Goal: Task Accomplishment & Management: Manage account settings

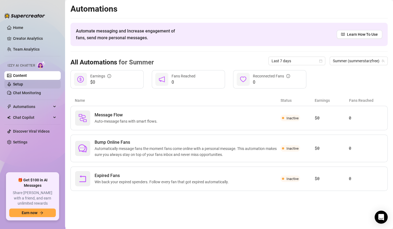
click at [15, 86] on link "Setup" at bounding box center [18, 84] width 10 height 4
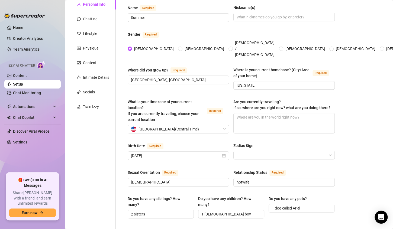
scroll to position [49, 0]
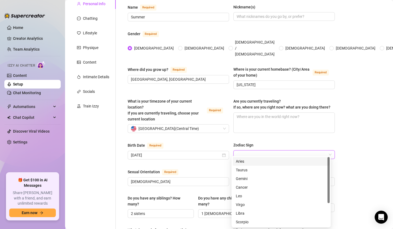
click at [239, 151] on input "Zodiac Sign" at bounding box center [281, 155] width 90 height 8
click at [242, 213] on div "Libra" at bounding box center [281, 213] width 90 height 6
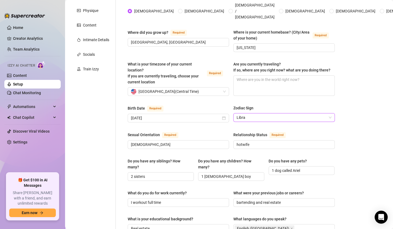
scroll to position [96, 0]
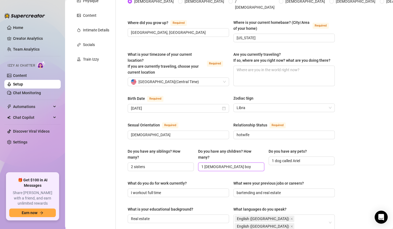
click at [228, 164] on input "1 [DEMOGRAPHIC_DATA] boy" at bounding box center [230, 167] width 58 height 6
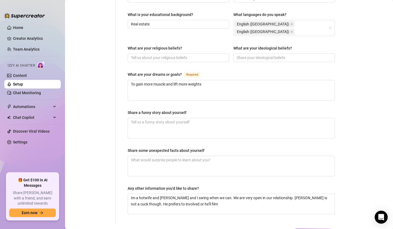
scroll to position [291, 0]
type input "1 boy"
click at [213, 155] on textarea "Share some unexpected facts about yourself" at bounding box center [231, 165] width 206 height 20
type textarea "s"
type textarea "st"
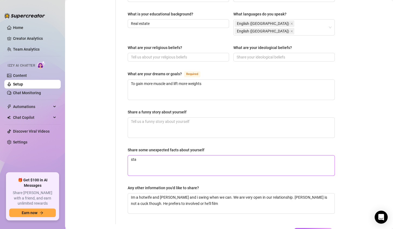
type textarea "star"
type textarea "start"
type textarea "starte"
type textarea "started"
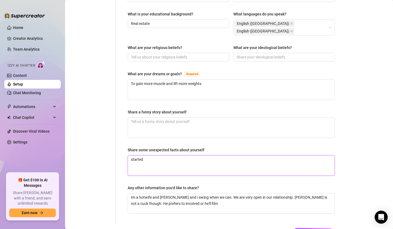
type textarea "started o"
type textarea "started on"
type textarea "started onl"
type textarea "started only"
type textarea "started onlyf"
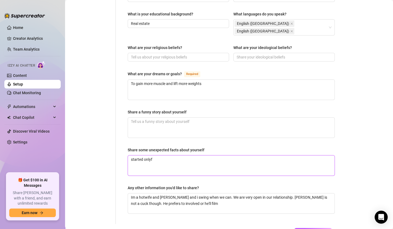
type textarea "started onlyfa"
type textarea "started onlyfan"
type textarea "started onlyfans"
type textarea "started onlyfans in"
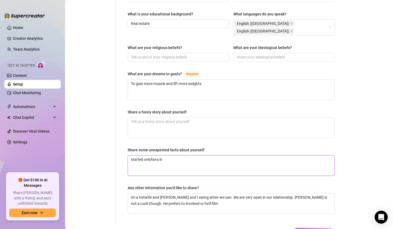
type textarea "started onlyfans in"
type textarea "started onlyfans in 2"
type textarea "started onlyfans in 20"
type textarea "started onlyfans in 202"
type textarea "started onlyfans in [DATE]"
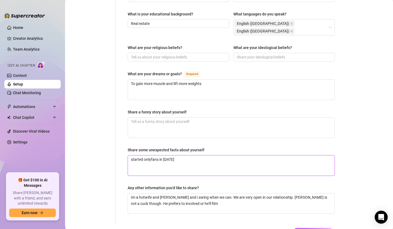
type textarea "started onlyfans in [DATE]"
type textarea "started onlyfans in [DATE] a"
type textarea "started onlyfans in [DATE] an"
type textarea "started onlyfans in [DATE] and"
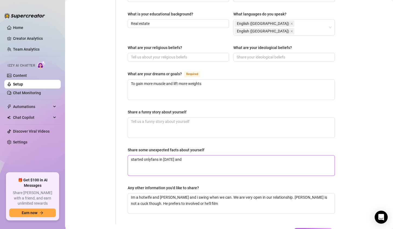
type textarea "started onlyfans in [DATE] and s"
type textarea "started onlyfans in [DATE] and st"
type textarea "started onlyfans in [DATE] and sta"
type textarea "started onlyfans in [DATE] and star"
type textarea "started onlyfans in [DATE] and start"
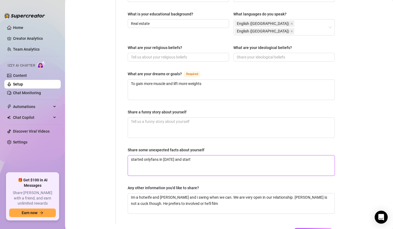
type textarea "started onlyfans in [DATE] and starte"
type textarea "started onlyfans in [DATE] and started"
type textarea "started onlyfans in [DATE] and started t"
type textarea "started onlyfans in [DATE] and started th"
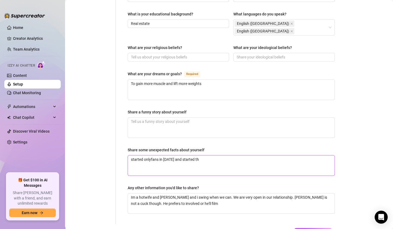
type textarea "started onlyfans in [DATE] and started the"
type textarea "started onlyfans in [DATE] and started the s"
type textarea "started onlyfans in [DATE] and started the sw"
type textarea "started onlyfans in [DATE] and started the swi"
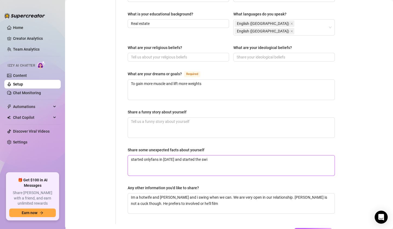
type textarea "started onlyfans in [DATE] and started the swin"
type textarea "started onlyfans in [DATE] and started the swing"
type textarea "started onlyfans in [DATE] and started the swingi"
type textarea "started onlyfans in [DATE] and started the swingin"
type textarea "started onlyfans in [DATE] and started the swinging"
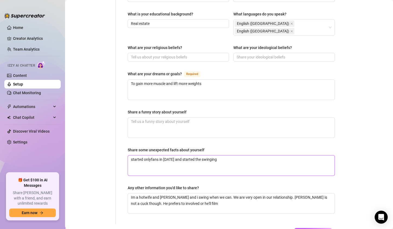
type textarea "started onlyfans in [DATE] and started the swinging"
type textarea "started onlyfans in [DATE] and started the swinging l"
type textarea "started onlyfans in [DATE] and started the swinging li"
type textarea "started onlyfans in [DATE] and started the swinging lif"
type textarea "started onlyfans in [DATE] and started the swinging life"
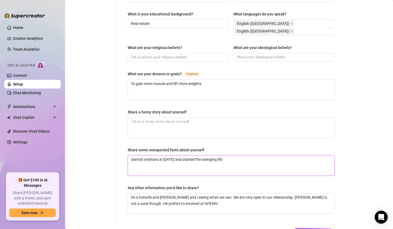
type textarea "started onlyfans in [DATE] and started the swinging lifes"
type textarea "started onlyfans in [DATE] and started the swinging lifest"
type textarea "started onlyfans in [DATE] and started the swinging lifestl"
type textarea "started onlyfans in [DATE] and started the swinging lifestle"
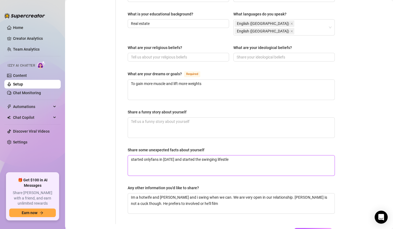
type textarea "started onlyfans in [DATE] and started the swinging lifestyle"
type textarea "started onlyfans in [DATE] and started the swinging lifestyle i"
type textarea "started onlyfans in [DATE] and started the swinging lifestyle in"
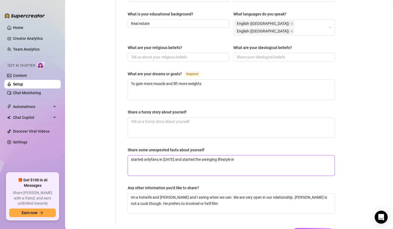
type textarea "started onlyfans in [DATE] and started the swinging lifestyle in 2"
type textarea "started onlyfans in [DATE] and started the swinging lifestyle in 20"
type textarea "started onlyfans in [DATE] and started the swinging lifestyle in 202"
type textarea "started onlyfans in [DATE] and started the swinging lifestyle in [DATE]"
click at [313, 229] on span "Save All Changes" at bounding box center [313, 232] width 30 height 4
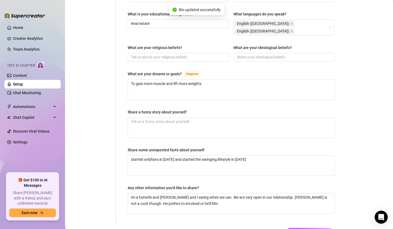
type textarea "started onlyfans in [DATE] and started the swinging lifestyle in [DATE]"
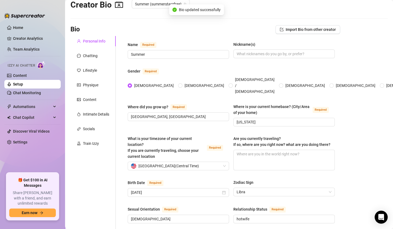
scroll to position [0, 0]
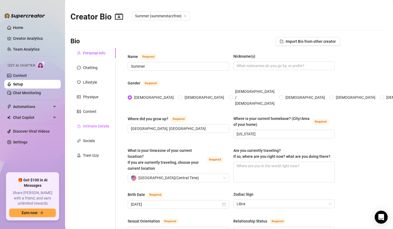
click at [93, 127] on div "Intimate Details" at bounding box center [96, 126] width 26 height 6
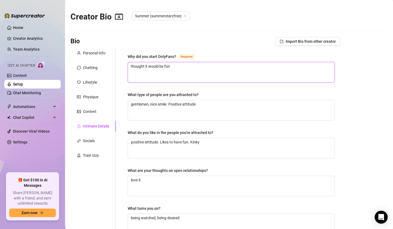
click at [177, 65] on textarea "thought it would be fun" at bounding box center [231, 72] width 206 height 20
type textarea "thought it would be fun."
type textarea "thought it would be fun. S"
type textarea "thought it would be fun. St"
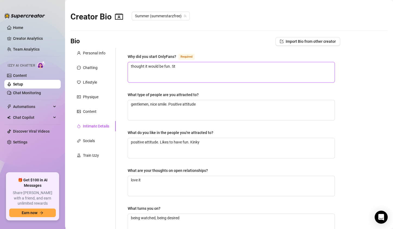
type textarea "thought it would be fun. Sta"
type textarea "thought it would be fun. Star"
type textarea "thought it would be fun. Start"
type textarea "thought it would be fun. Starte"
type textarea "thought it would be fun. Started"
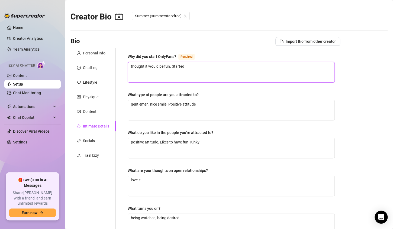
type textarea "thought it would be fun. Started"
type textarea "thought it would be fun. Started i"
type textarea "thought it would be fun. Started in"
type textarea "thought it would be fun. Started in 2"
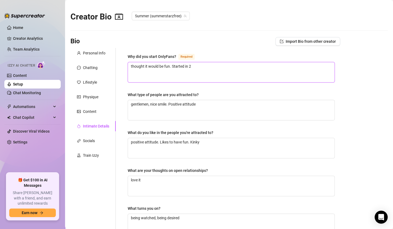
type textarea "thought it would be fun. Started in 20"
type textarea "thought it would be fun. Started in 202"
type textarea "thought it would be fun. Started in [DATE]"
type textarea "thought it would be fun. Started in [DATE] t"
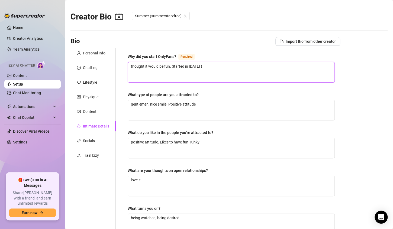
type textarea "thought it would be fun. Started in [DATE] th"
type textarea "thought it would be fun. Started in [DATE] the"
type textarea "thought it would be fun. Started in [DATE] then"
type textarea "thought it would be fun. Started in [DATE] then e"
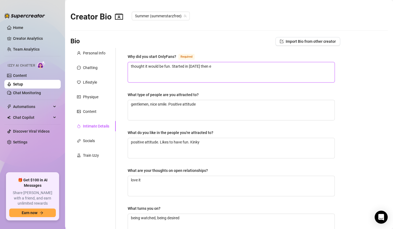
type textarea "thought it would be fun. Started in [DATE] then ex"
type textarea "thought it would be fun. Started in [DATE] then exp"
type textarea "thought it would be fun. Started in [DATE] then expl"
type textarea "thought it would be fun. Started in [DATE] then explo"
type textarea "thought it would be fun. Started in [DATE] then explor"
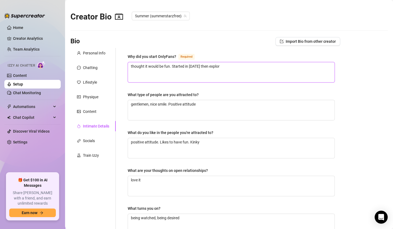
type textarea "thought it would be fun. Started in [DATE] then explore"
type textarea "thought it would be fun. Started in [DATE] then explored"
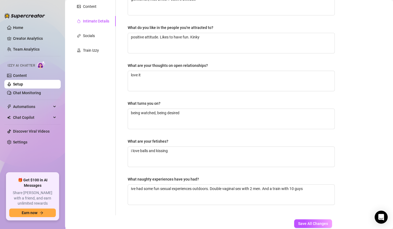
scroll to position [138, 0]
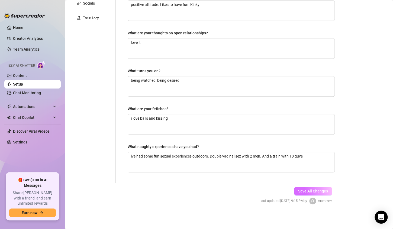
click at [298, 190] on span "Save All Changes" at bounding box center [313, 191] width 30 height 4
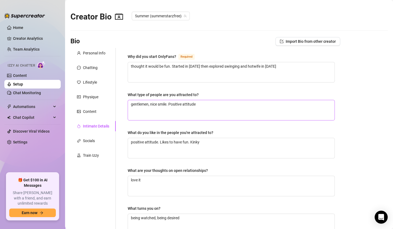
scroll to position [0, 0]
click at [93, 157] on div "Train Izzy" at bounding box center [91, 155] width 16 height 6
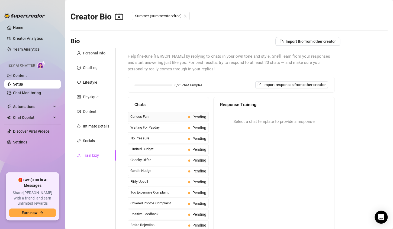
click at [147, 117] on span "Curious Fan" at bounding box center [158, 116] width 56 height 5
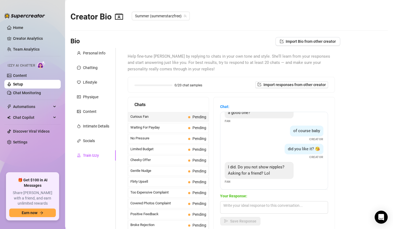
scroll to position [16, 0]
click at [247, 207] on textarea at bounding box center [274, 207] width 108 height 12
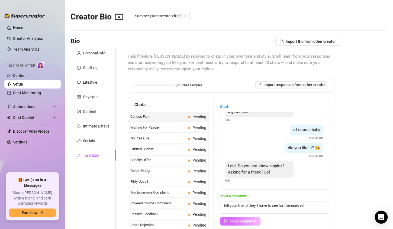
click at [248, 219] on span "Save Response" at bounding box center [243, 221] width 26 height 4
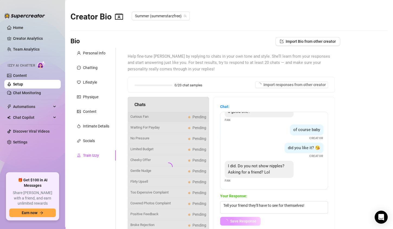
scroll to position [10, 0]
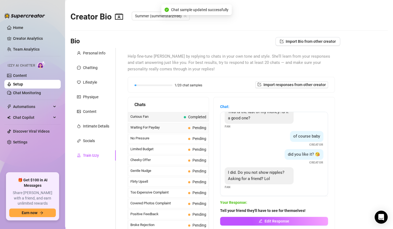
click at [156, 129] on span "Waiting For Payday" at bounding box center [158, 127] width 56 height 5
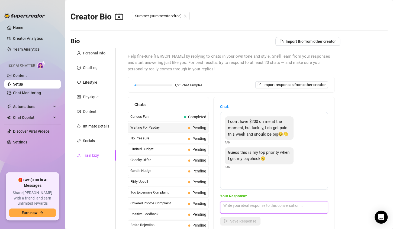
click at [249, 204] on textarea at bounding box center [274, 207] width 108 height 12
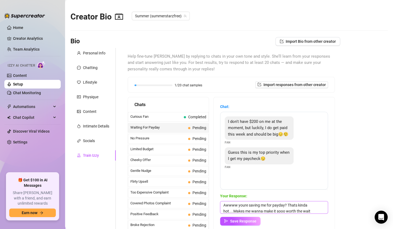
click at [264, 211] on textarea "Awwww youre saving me for payday? Thats kinda hot....Makes me wanna make it soo…" at bounding box center [274, 207] width 108 height 12
click at [310, 210] on textarea "Awwww youre saving me for payday? Thats kinda hot....Makes me wanna make it soo…" at bounding box center [274, 207] width 108 height 12
drag, startPoint x: 311, startPoint y: 211, endPoint x: 252, endPoint y: 221, distance: 60.6
click at [252, 221] on span "Save Response" at bounding box center [243, 221] width 26 height 4
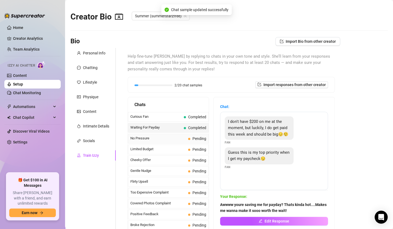
click at [151, 139] on span "No Pressure" at bounding box center [158, 138] width 56 height 5
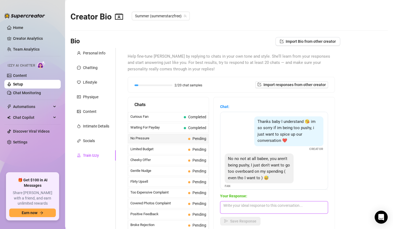
click at [230, 206] on textarea at bounding box center [274, 207] width 108 height 12
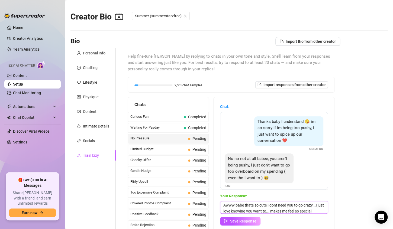
scroll to position [8, 0]
drag, startPoint x: 223, startPoint y: 204, endPoint x: 247, endPoint y: 215, distance: 26.5
click at [247, 215] on div "Your Response: Awww babe thats so cute I dont need you to go crazy...I just lov…" at bounding box center [274, 209] width 108 height 32
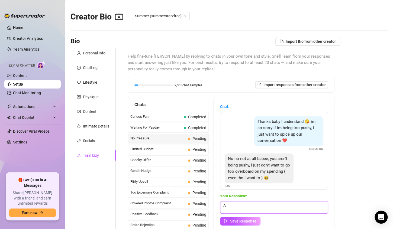
scroll to position [0, 0]
paste textarea "Aww baby that’s so cute 🥰 I don’t need you to go crazy… I just love knowing you…"
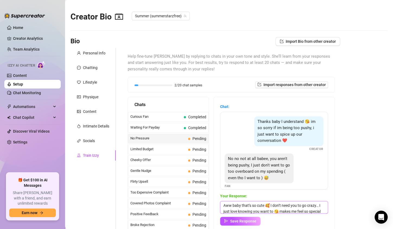
scroll to position [6, 0]
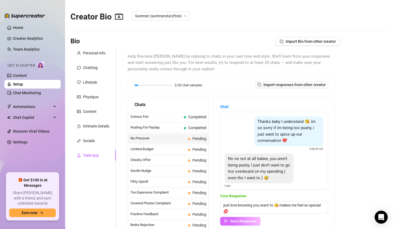
click at [253, 222] on span "Save Response" at bounding box center [243, 221] width 26 height 4
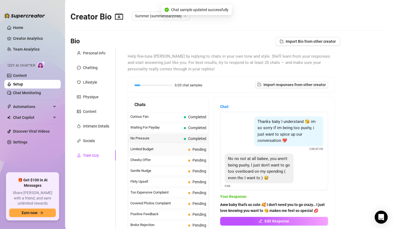
click at [151, 149] on span "Limited Budget" at bounding box center [158, 148] width 56 height 5
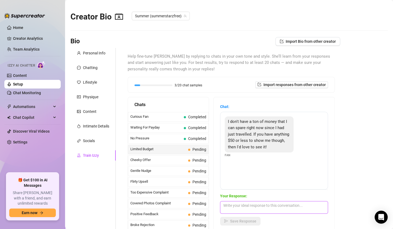
paste textarea "Mmm I love that you’re still thinking of me even after traveling 😍 I’ve got som…"
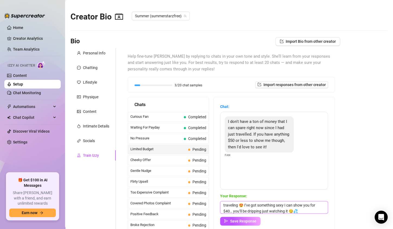
click at [228, 210] on textarea "Mmm I love that you’re still thinking of me even after traveling 😍 I’ve got som…" at bounding box center [274, 207] width 108 height 12
click at [239, 222] on span "Save Response" at bounding box center [243, 221] width 26 height 4
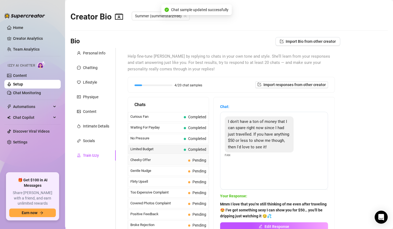
click at [171, 159] on span "Cheeky Offer" at bounding box center [158, 159] width 56 height 5
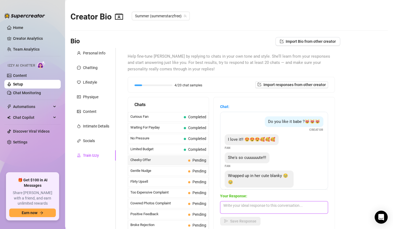
click at [238, 206] on textarea at bounding box center [274, 207] width 108 height 12
paste textarea "Aww you’re too sweet 🥺💋 but don’t let the blanky fool you… I can get real naugh…"
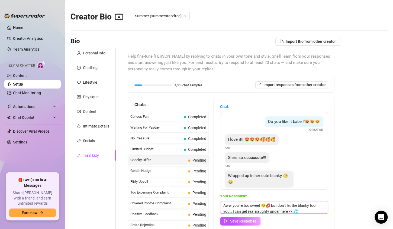
scroll to position [0, 0]
click at [247, 222] on span "Save Response" at bounding box center [243, 221] width 26 height 4
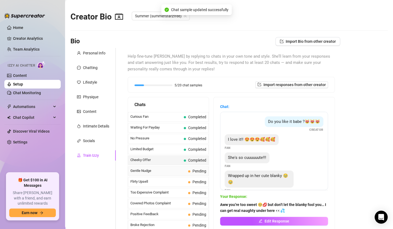
click at [151, 173] on div "Gentle Nudge Pending" at bounding box center [168, 171] width 81 height 10
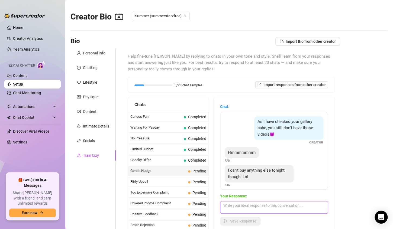
paste textarea "Mmm okay baby, I’ll behave for now 😇 but those videos will be waiting for you… …"
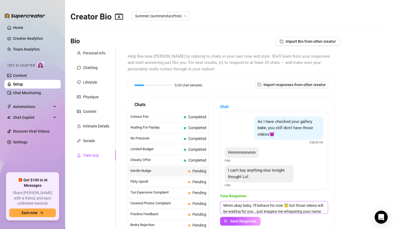
scroll to position [6, 0]
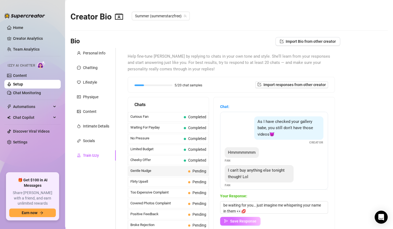
click at [249, 221] on span "Save Response" at bounding box center [243, 221] width 26 height 4
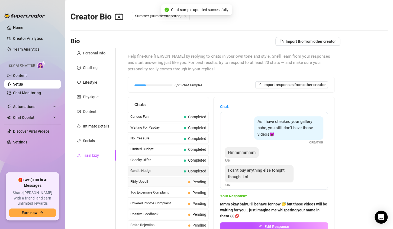
click at [145, 180] on span "Flirty Upsell" at bounding box center [158, 181] width 56 height 5
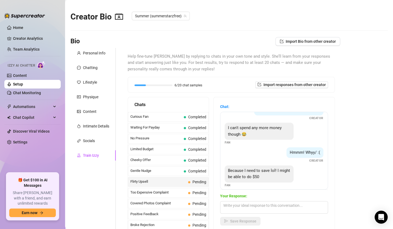
scroll to position [157, 0]
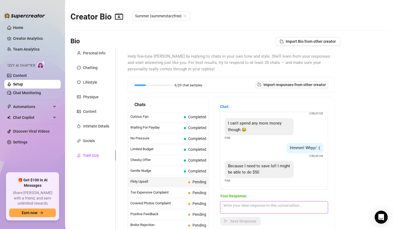
paste textarea "Aww you’re too sweet 🥺 even $50 is enough for me to drive you crazy tonight 😏 w…"
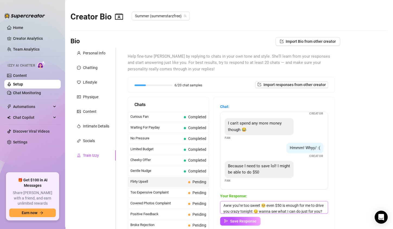
scroll to position [6, 0]
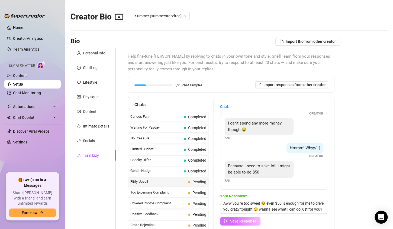
click at [251, 223] on button "Save Response" at bounding box center [240, 221] width 40 height 9
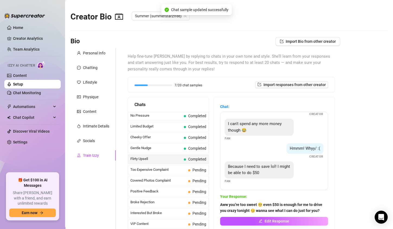
scroll to position [25, 0]
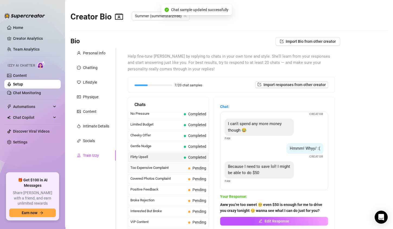
click at [161, 167] on span "Too Expensive Complaint" at bounding box center [158, 167] width 56 height 5
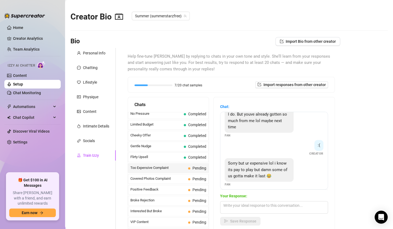
scroll to position [127, 0]
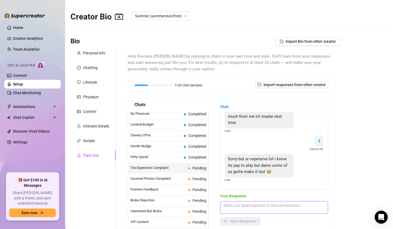
paste textarea "Mmm okay baby, I’ll save that one just for you 🥰 so when you’re ready again, it…"
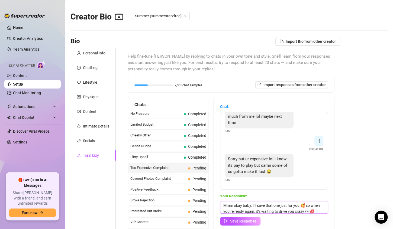
scroll to position [6, 0]
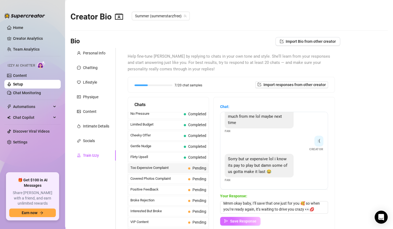
click at [248, 221] on span "Save Response" at bounding box center [243, 221] width 26 height 4
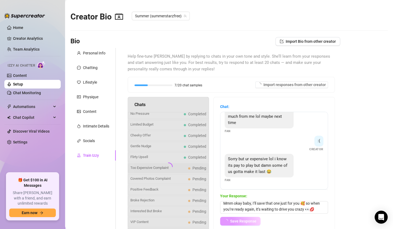
scroll to position [126, 0]
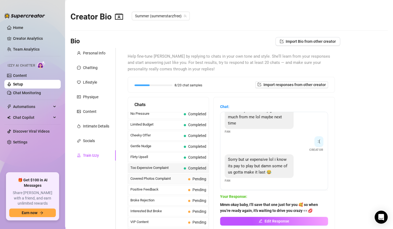
click at [154, 178] on span "Covered Photos Complaint" at bounding box center [158, 178] width 56 height 5
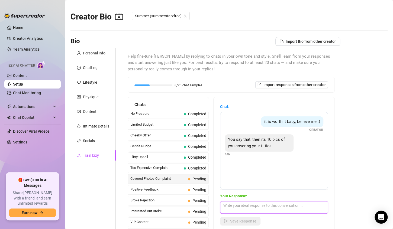
paste textarea "Mmm maybe I like making you think you’re only getting a tease… before I give yo…"
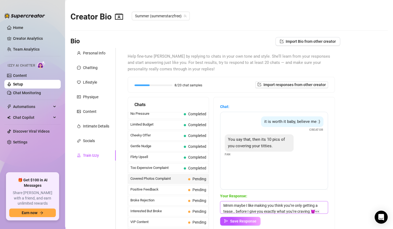
scroll to position [6, 0]
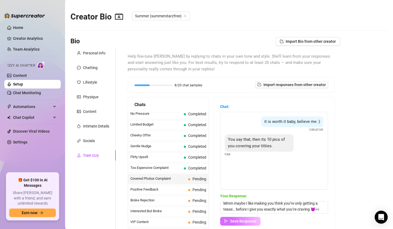
click at [247, 221] on span "Save Response" at bounding box center [243, 221] width 26 height 4
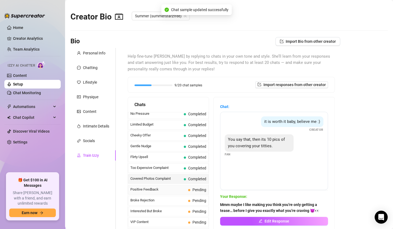
click at [164, 190] on span "Positive Feedback" at bounding box center [158, 189] width 56 height 5
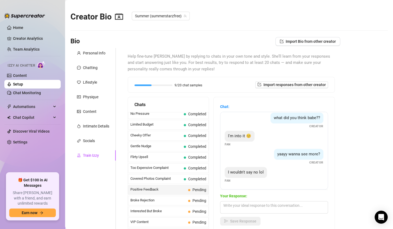
scroll to position [21, 0]
paste textarea "Hehe I love that 😍 I’ve got something even hotter waiting for you, wanna see wh…"
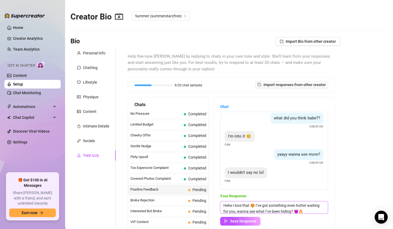
scroll to position [6, 0]
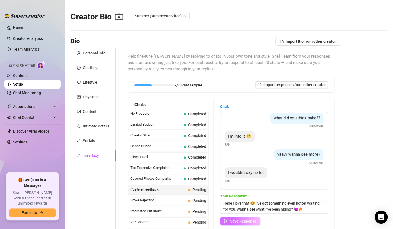
click at [251, 220] on span "Save Response" at bounding box center [243, 221] width 26 height 4
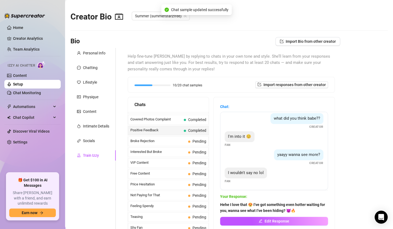
scroll to position [84, 0]
click at [150, 139] on span "Broke Rejection" at bounding box center [158, 140] width 56 height 5
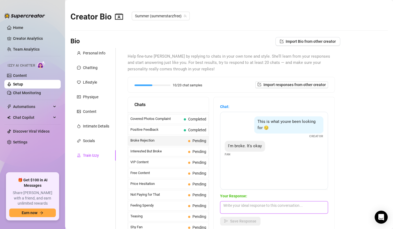
paste textarea "Aww I get it babe 🥺 I never wanna pressure you… when do you think you’ll be abl…"
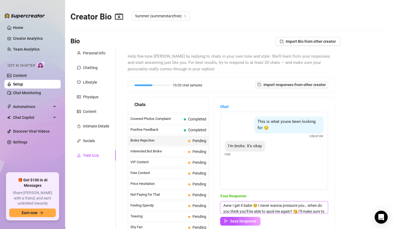
scroll to position [12, 0]
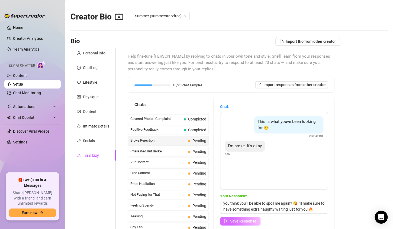
click at [247, 222] on span "Save Response" at bounding box center [243, 221] width 26 height 4
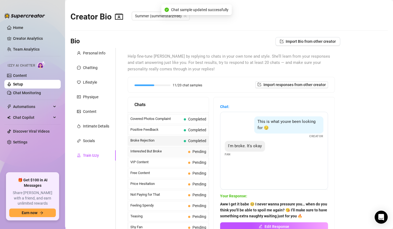
click at [159, 149] on span "Interested But Broke" at bounding box center [158, 151] width 56 height 5
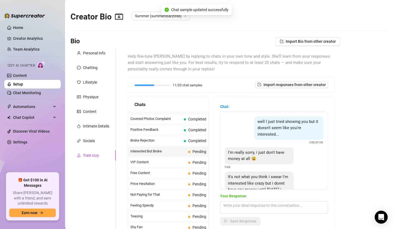
scroll to position [24, 0]
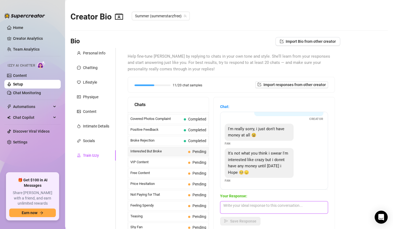
paste textarea "Aww don’t worry baby 😘 I know you’re into me… [DATE] isn’t that far away 😏 and …"
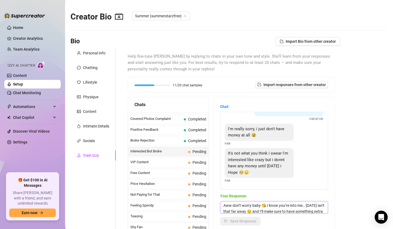
scroll to position [6, 0]
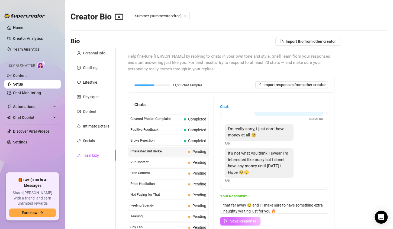
click at [249, 221] on span "Save Response" at bounding box center [243, 221] width 26 height 4
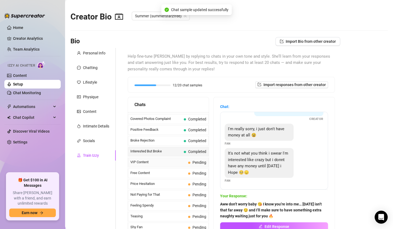
click at [163, 161] on span "VIP Content" at bounding box center [158, 161] width 56 height 5
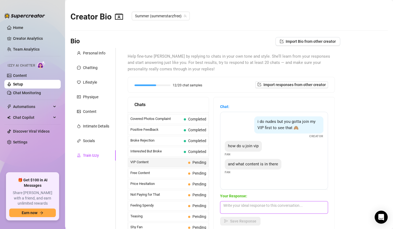
paste textarea "Hehe it’s super easy baby 😘 just click join on my VIP page 💋 in there you’ll ge…"
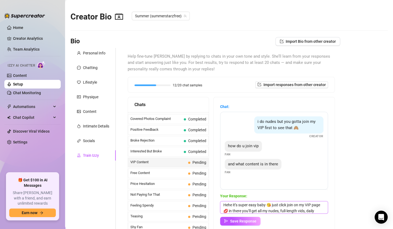
scroll to position [0, 0]
click at [233, 211] on textarea "Hehe it’s super easy baby 😘 just click join on my VIP page 💋 in there you’ll ge…" at bounding box center [274, 207] width 108 height 12
click at [251, 221] on span "Save Response" at bounding box center [243, 221] width 26 height 4
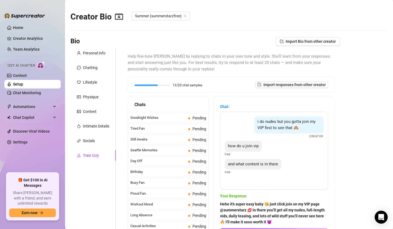
scroll to position [480, 0]
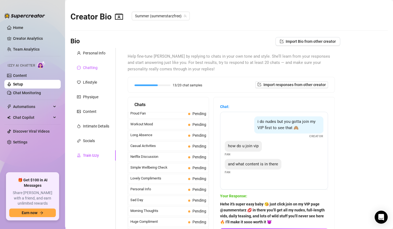
click at [91, 68] on div "Chatting" at bounding box center [90, 68] width 15 height 6
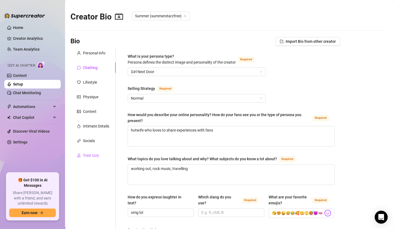
click at [90, 154] on div "Train Izzy" at bounding box center [91, 155] width 16 height 6
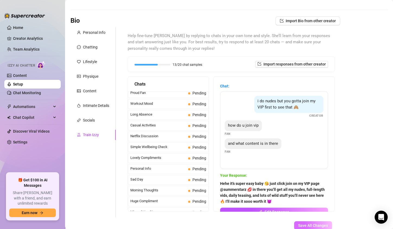
click at [302, 225] on span "Save All Changes" at bounding box center [313, 225] width 30 height 4
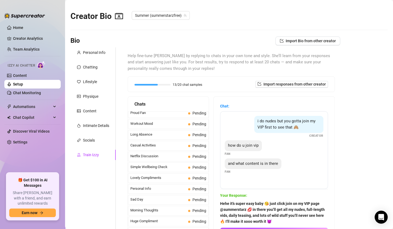
scroll to position [0, 0]
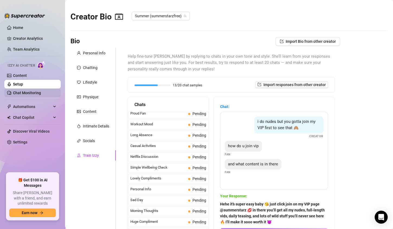
click at [35, 91] on link "Chat Monitoring" at bounding box center [27, 93] width 28 height 4
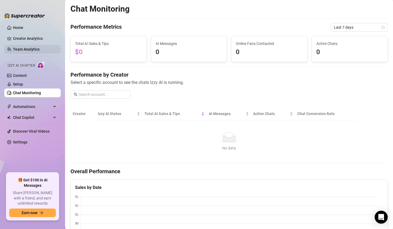
click at [34, 49] on link "Team Analytics" at bounding box center [26, 49] width 27 height 4
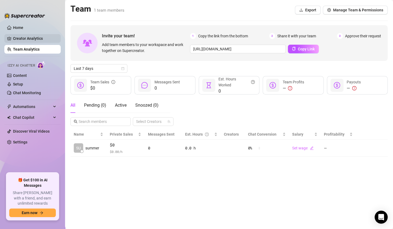
click at [32, 39] on link "Creator Analytics" at bounding box center [34, 38] width 43 height 9
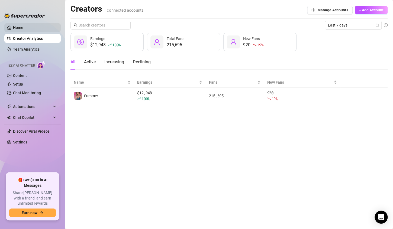
click at [17, 26] on link "Home" at bounding box center [18, 27] width 10 height 4
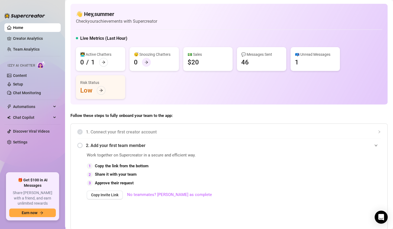
click at [146, 63] on icon "arrow-right" at bounding box center [146, 62] width 4 height 4
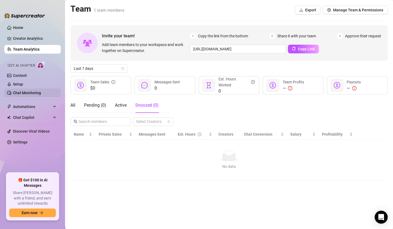
click at [21, 91] on link "Chat Monitoring" at bounding box center [27, 93] width 28 height 4
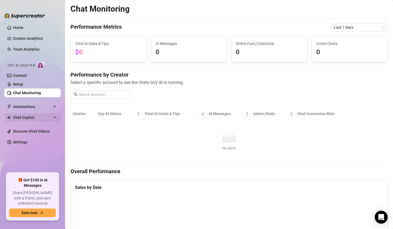
click at [21, 118] on span "Chat Copilot" at bounding box center [32, 117] width 38 height 9
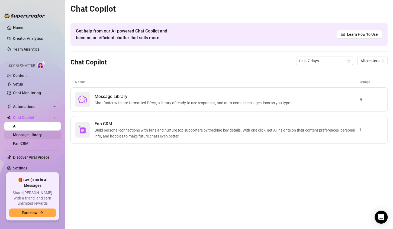
click at [22, 134] on link "Message Library" at bounding box center [27, 135] width 29 height 4
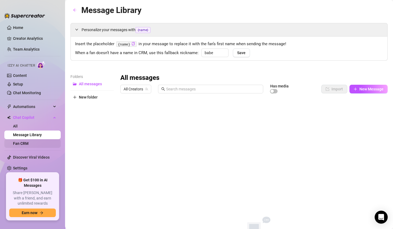
click at [25, 141] on link "Fan CRM" at bounding box center [20, 143] width 15 height 4
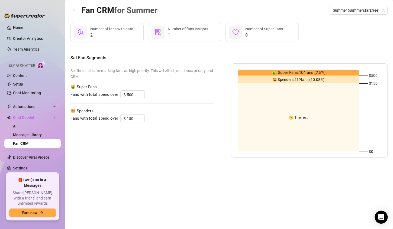
click at [127, 31] on div "Number of fans with data" at bounding box center [111, 29] width 43 height 6
click at [157, 34] on icon "solution" at bounding box center [158, 32] width 6 height 6
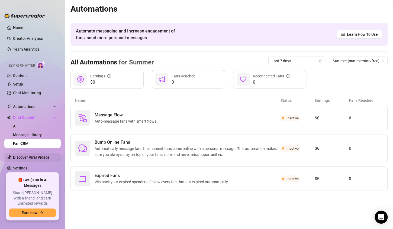
click at [25, 156] on link "Discover Viral Videos" at bounding box center [31, 157] width 37 height 4
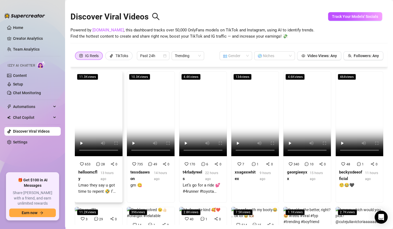
click at [95, 111] on video at bounding box center [99, 113] width 48 height 85
click at [18, 144] on link "Settings" at bounding box center [20, 142] width 14 height 4
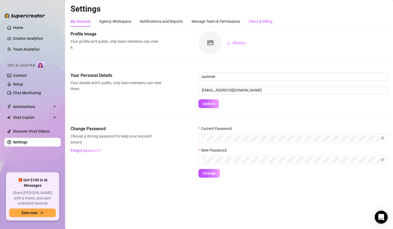
click at [265, 21] on div "Plans & Billing" at bounding box center [261, 21] width 24 height 6
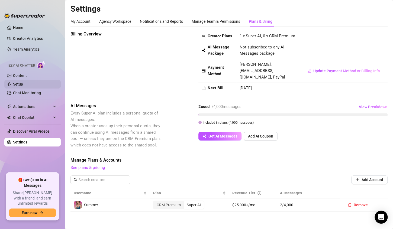
click at [20, 86] on link "Setup" at bounding box center [18, 84] width 10 height 4
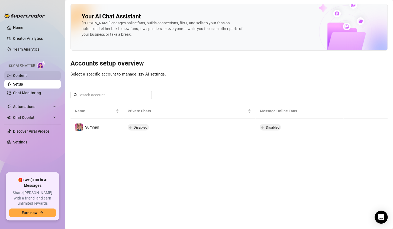
click at [15, 75] on link "Content" at bounding box center [20, 75] width 14 height 4
